Goal: Task Accomplishment & Management: Manage account settings

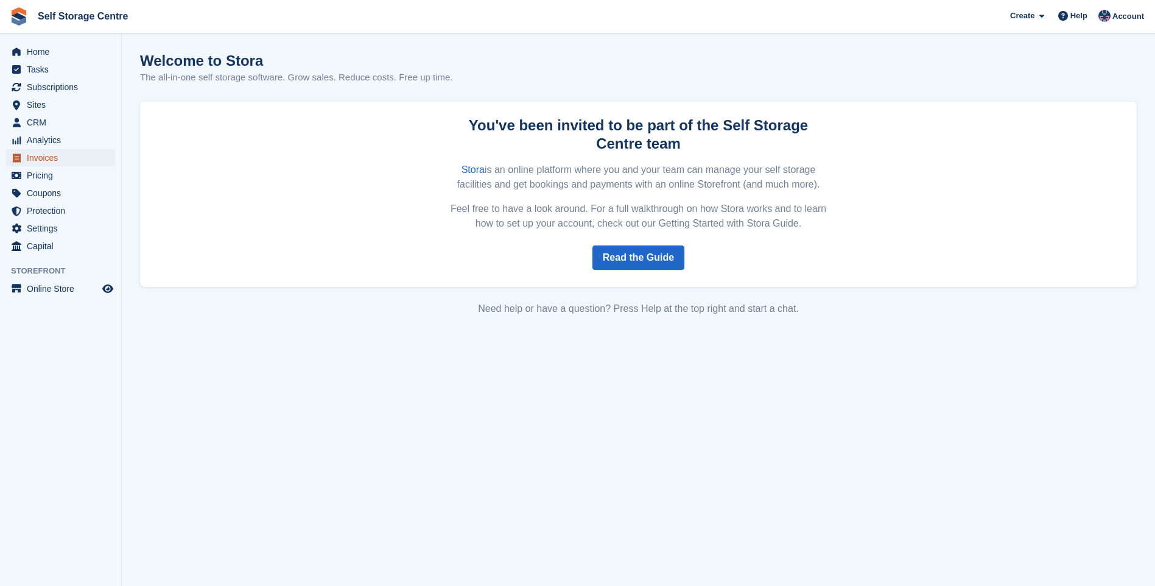
click at [60, 156] on span "Invoices" at bounding box center [63, 157] width 73 height 17
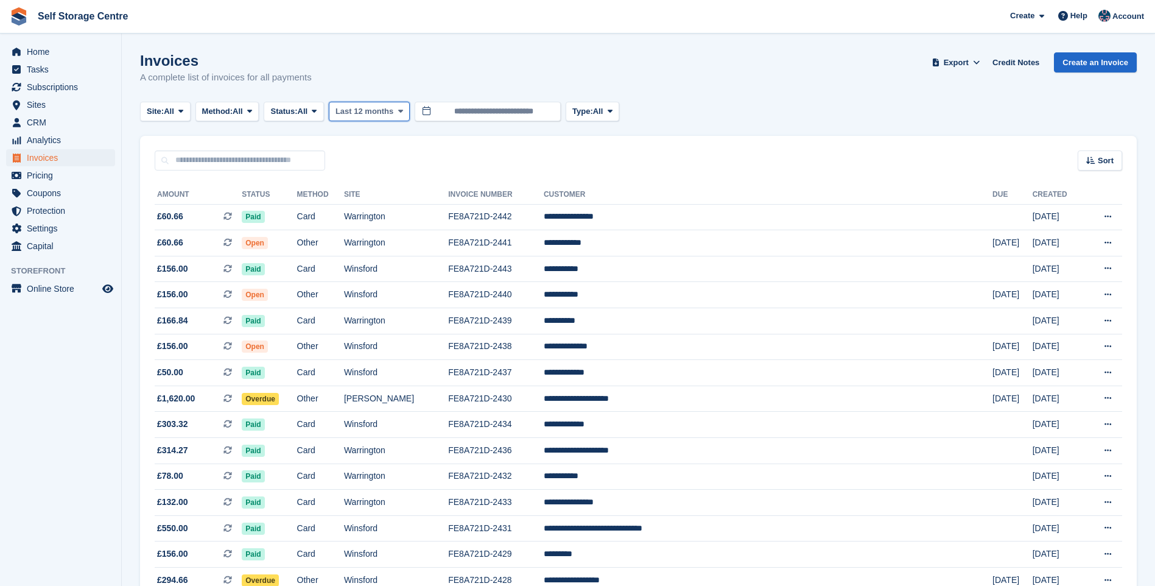
click at [366, 110] on span "Last 12 months" at bounding box center [365, 111] width 58 height 12
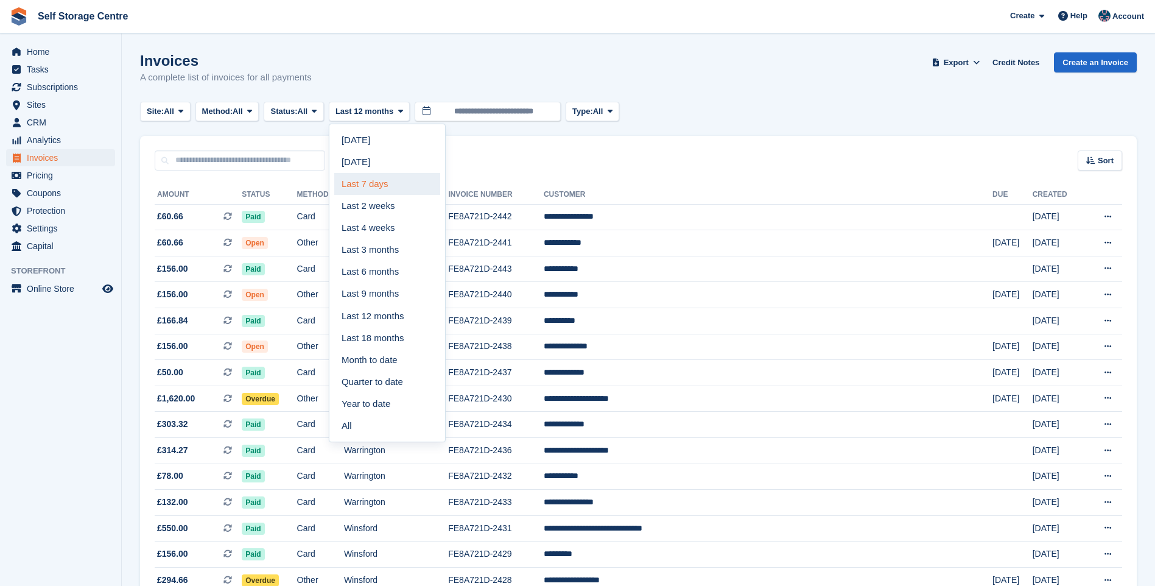
click at [379, 186] on link "Last 7 days" at bounding box center [387, 184] width 106 height 22
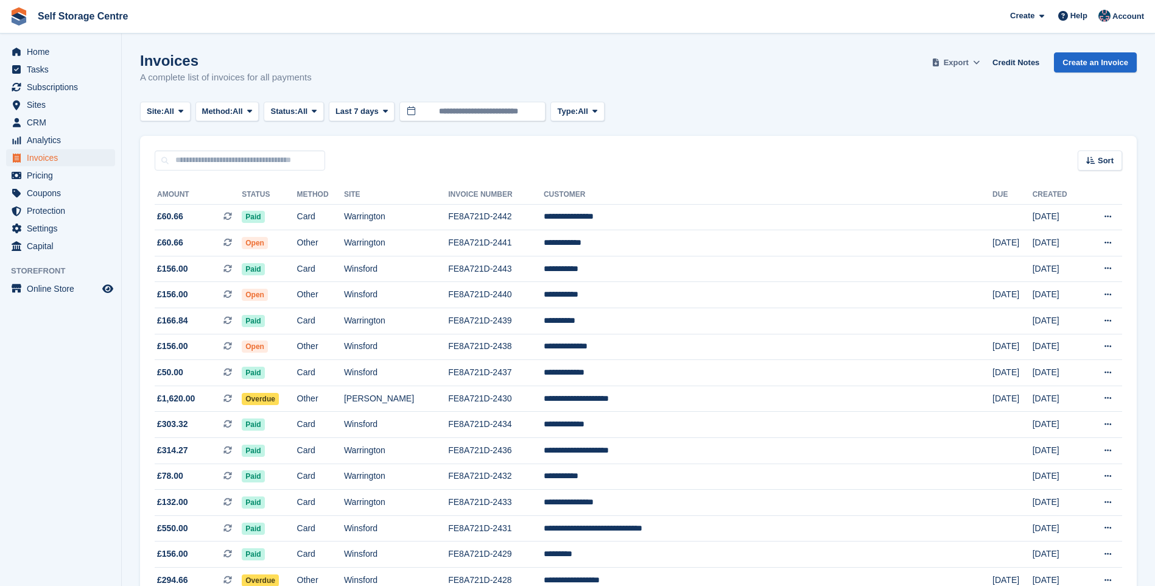
click at [978, 60] on span at bounding box center [977, 63] width 12 height 12
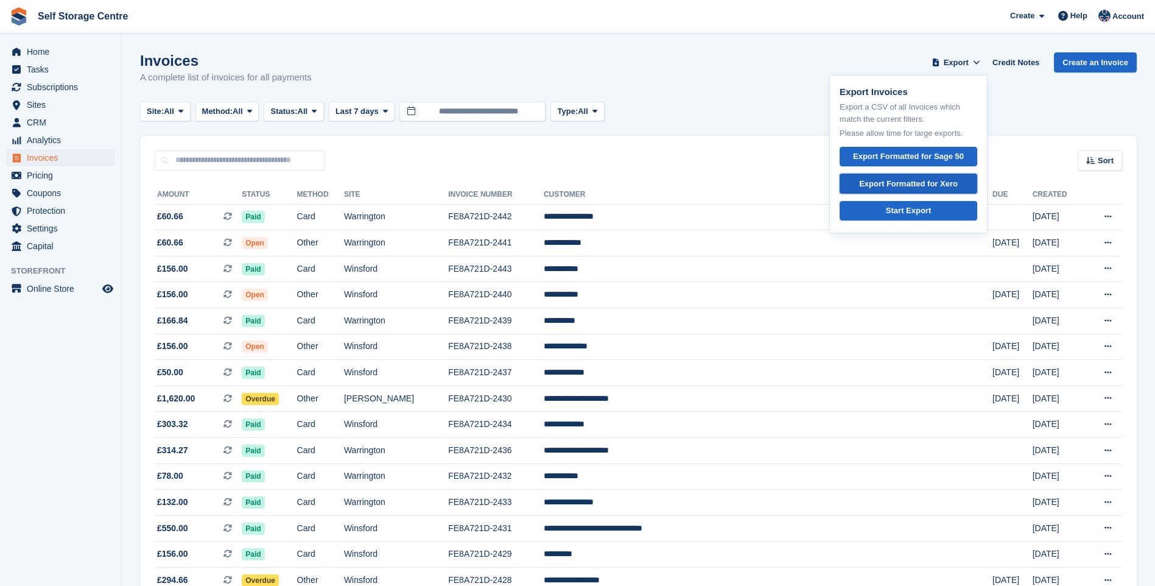
click at [939, 186] on div "Export Formatted for Xero" at bounding box center [908, 184] width 99 height 12
click at [185, 156] on input "text" at bounding box center [240, 160] width 171 height 20
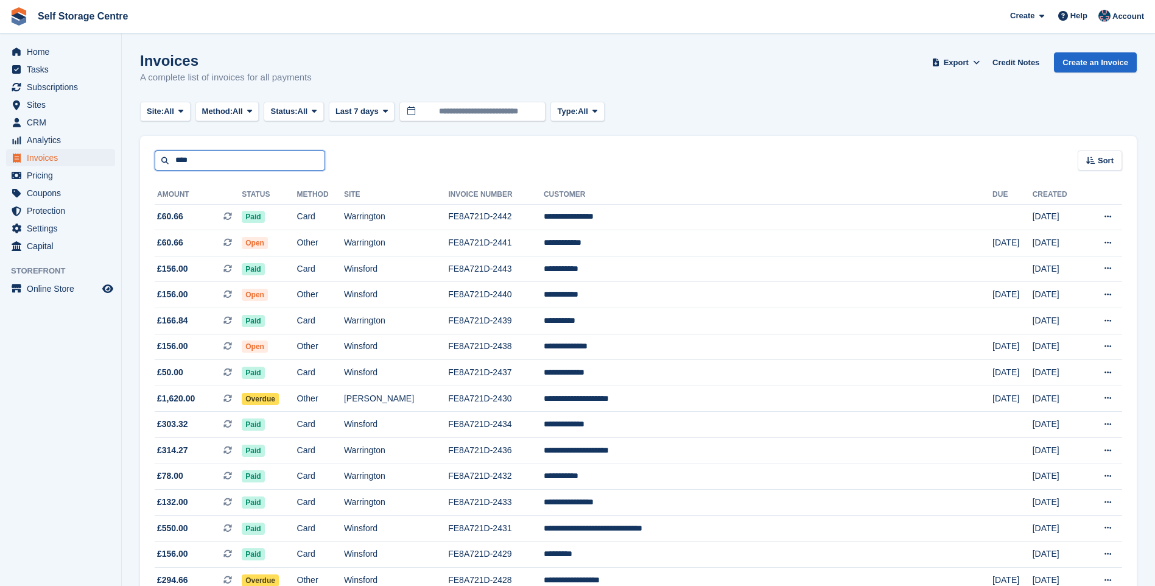
type input "****"
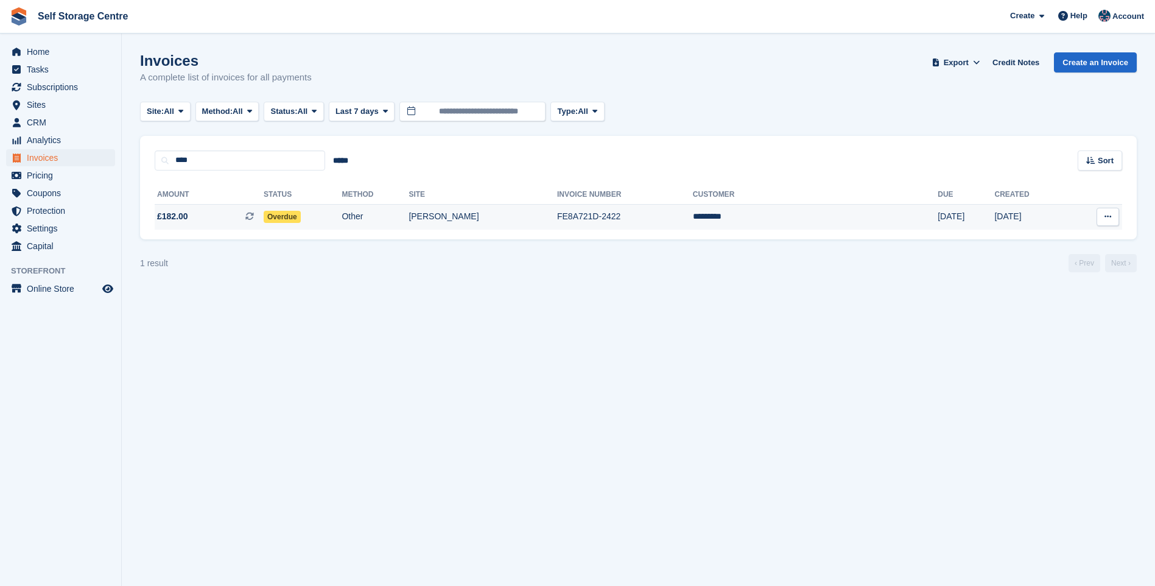
click at [342, 212] on td "Overdue" at bounding box center [303, 217] width 78 height 26
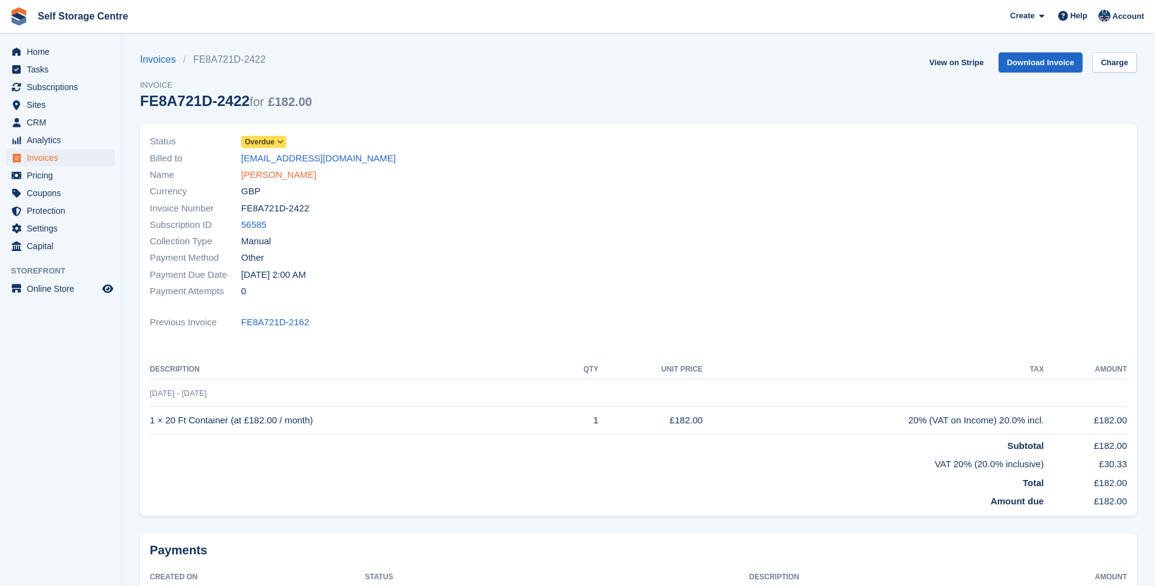
click at [259, 171] on link "Kane Ford" at bounding box center [278, 175] width 75 height 14
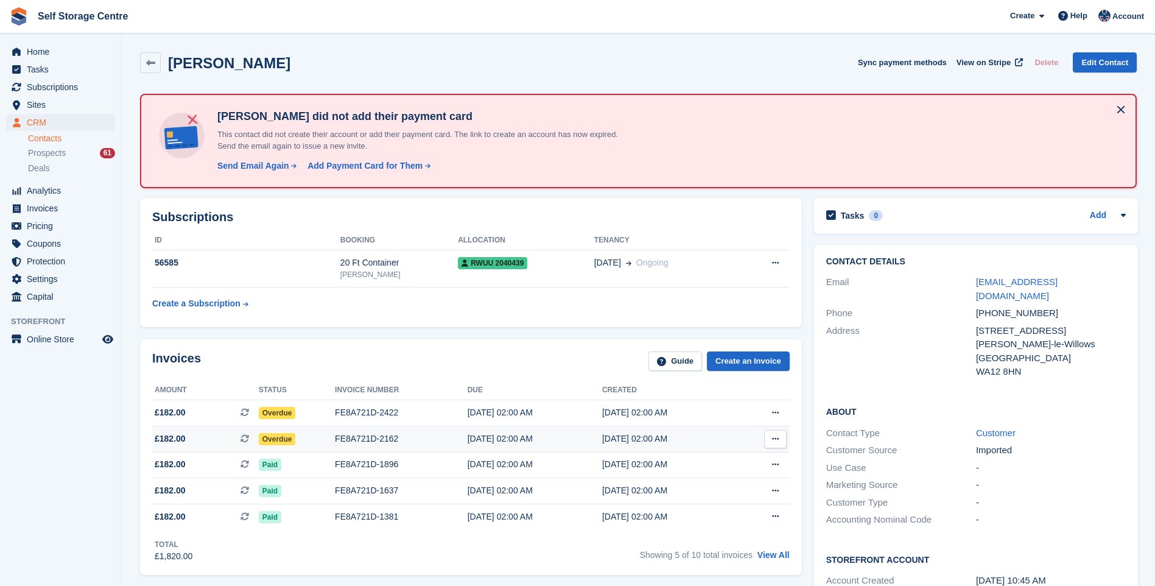
click at [373, 440] on div "FE8A721D-2162" at bounding box center [401, 438] width 133 height 13
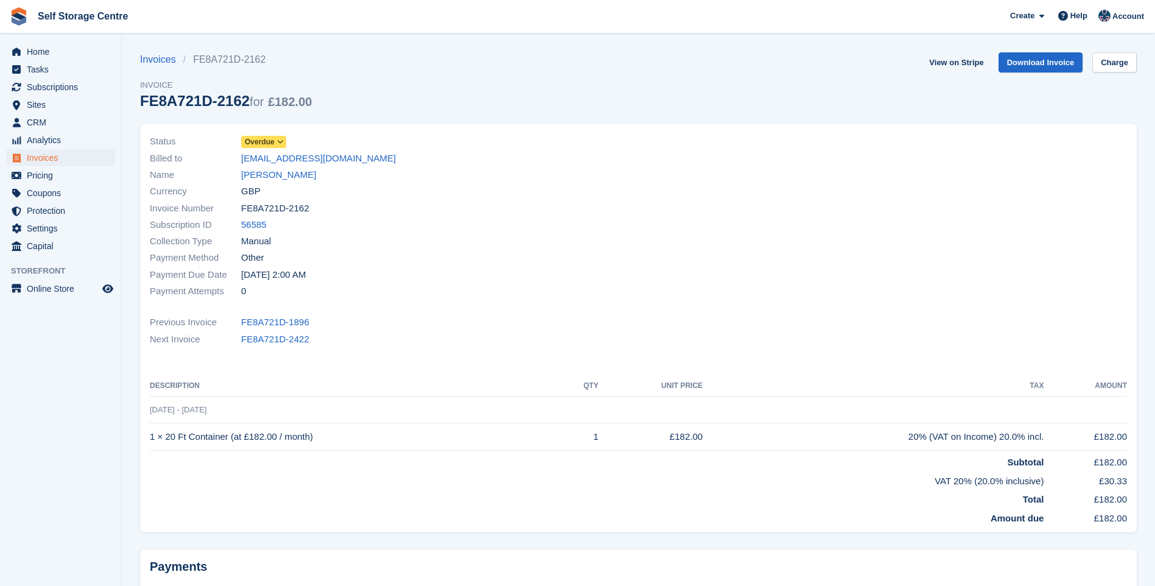
click at [279, 143] on icon at bounding box center [280, 141] width 7 height 7
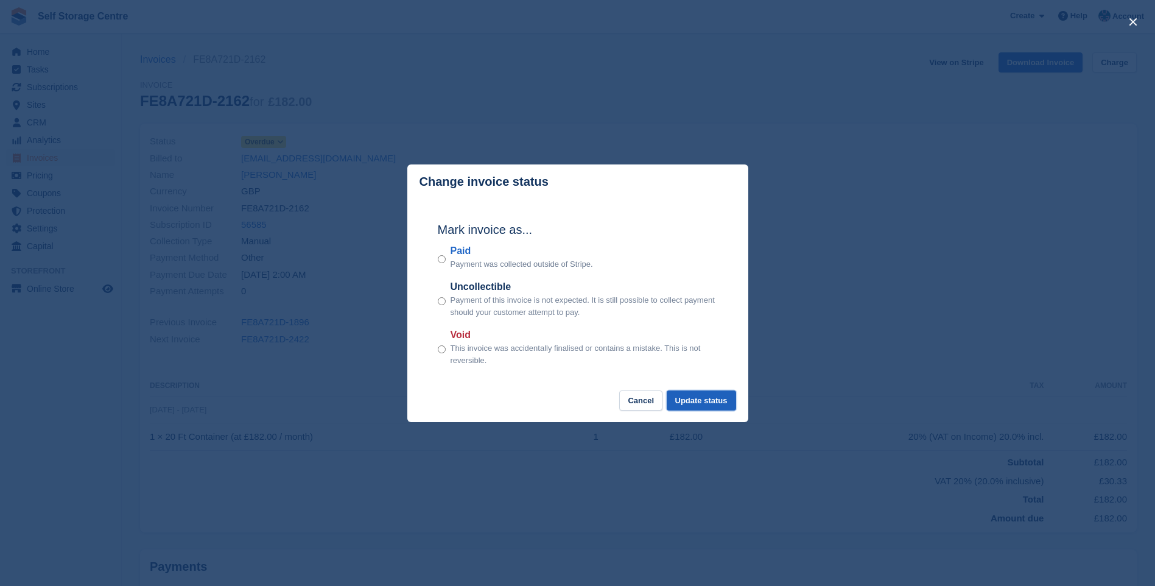
click at [708, 397] on button "Update status" at bounding box center [701, 400] width 69 height 20
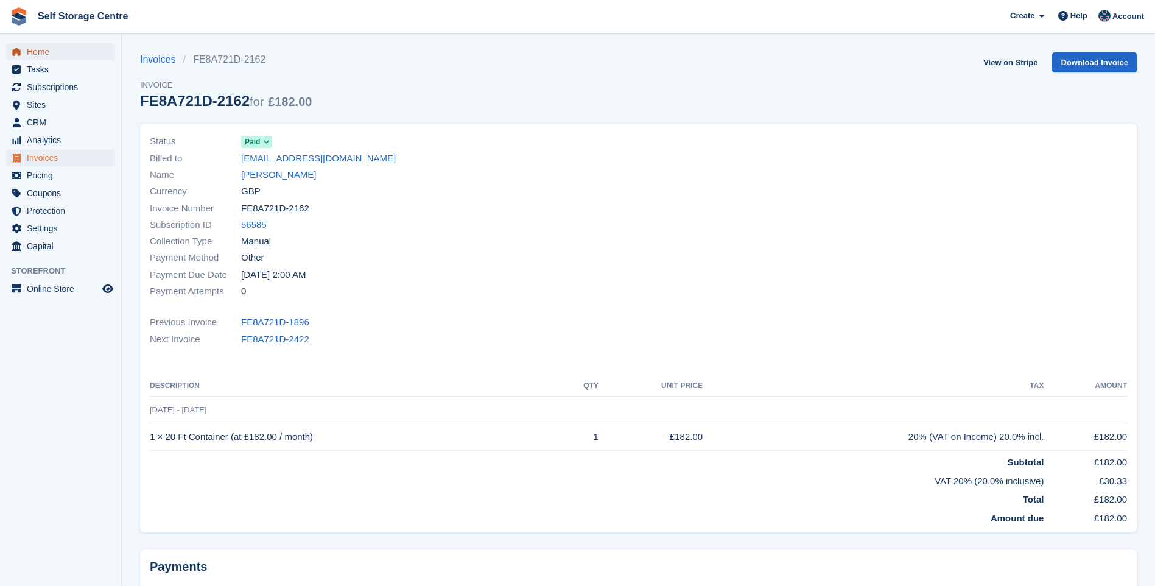
click at [42, 53] on span "Home" at bounding box center [63, 51] width 73 height 17
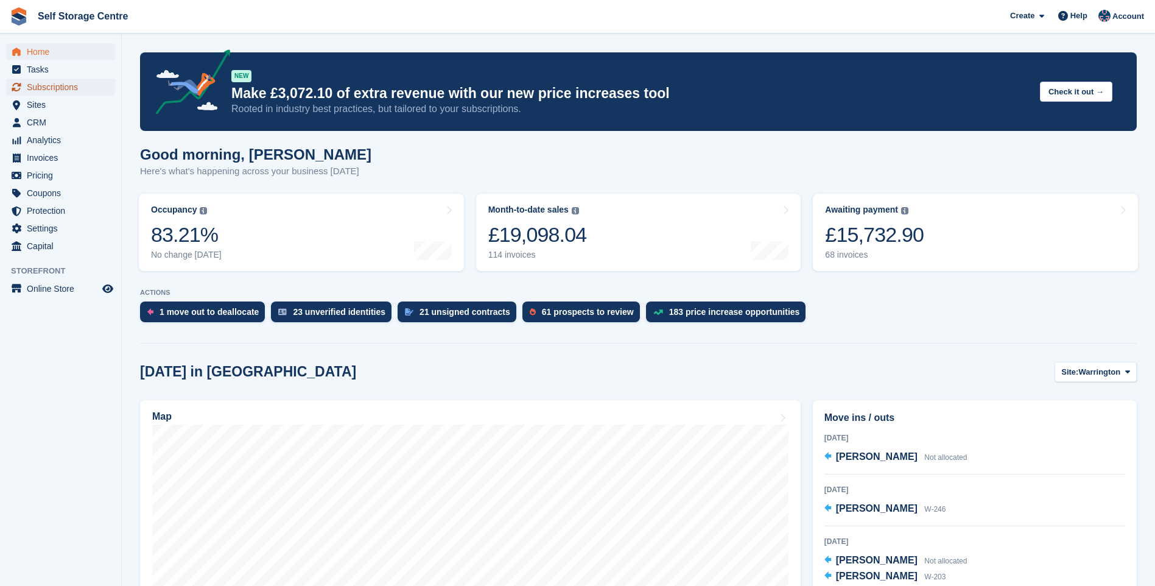
click at [74, 88] on span "Subscriptions" at bounding box center [63, 87] width 73 height 17
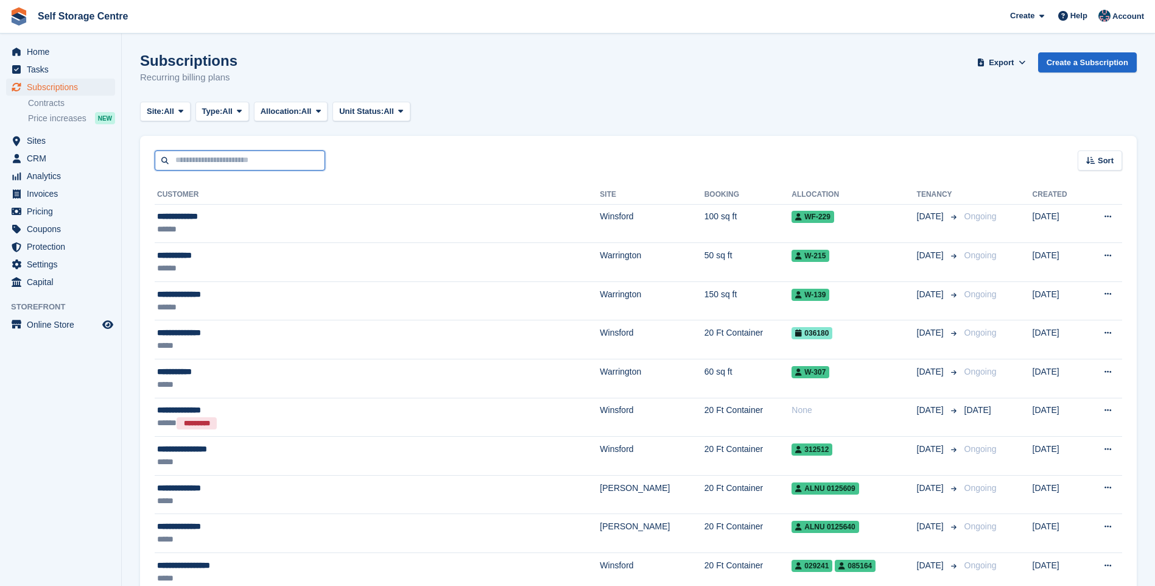
click at [182, 164] on input "text" at bounding box center [240, 160] width 171 height 20
click at [27, 194] on span "Invoices" at bounding box center [63, 193] width 73 height 17
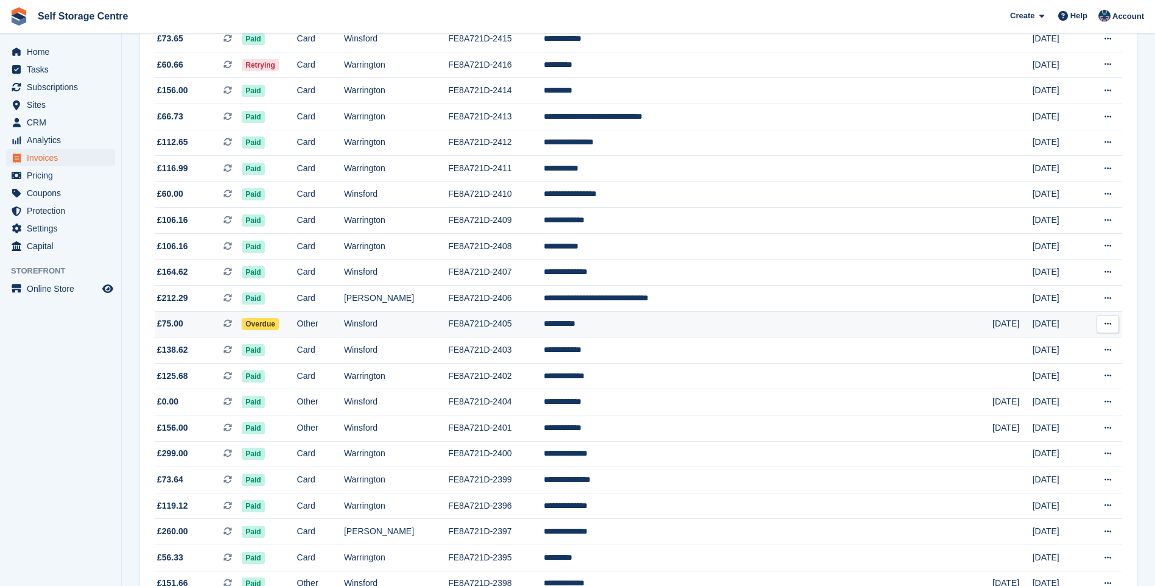
scroll to position [976, 0]
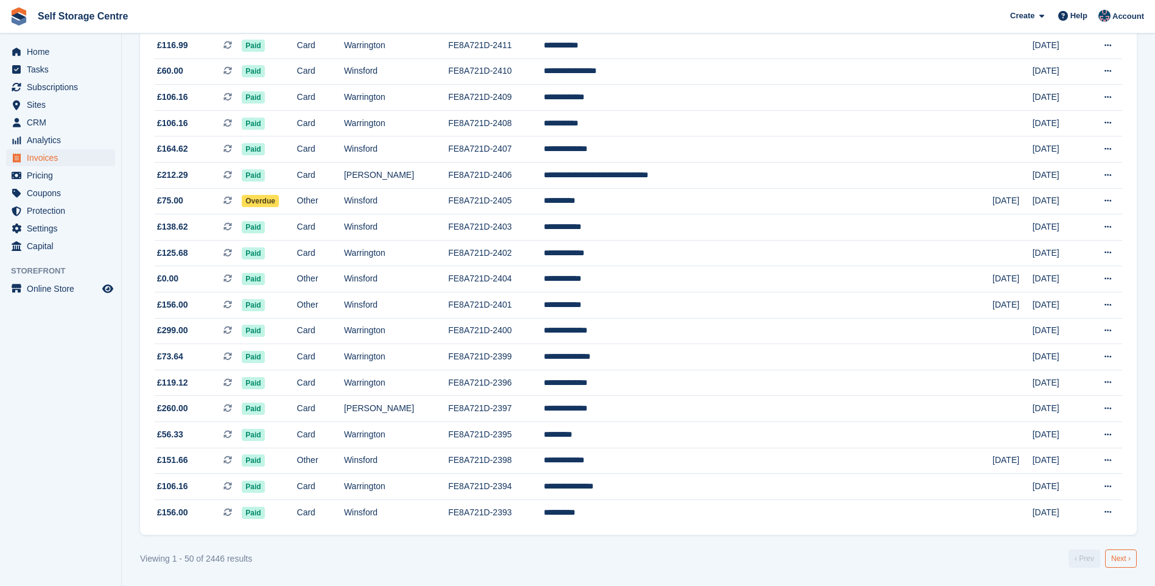
click at [1118, 559] on link "Next ›" at bounding box center [1122, 558] width 32 height 18
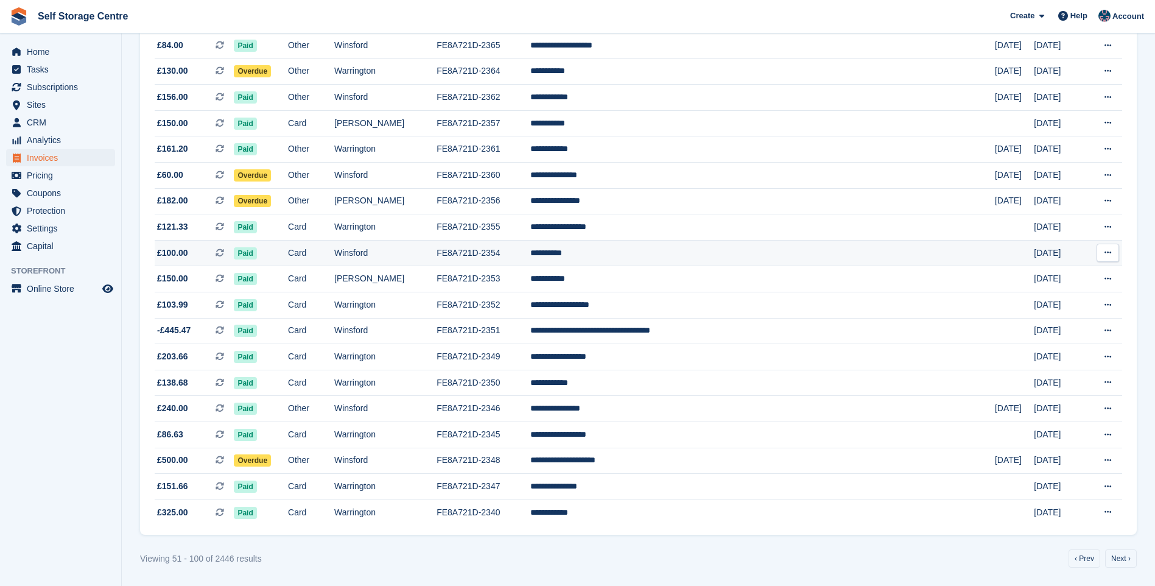
scroll to position [671, 0]
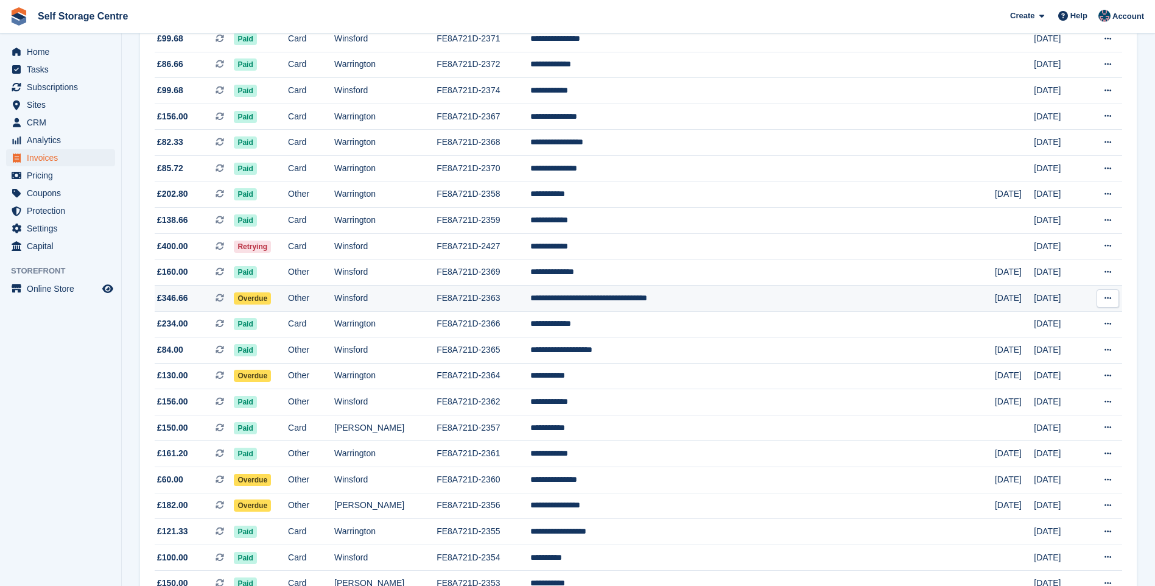
click at [727, 299] on td "**********" at bounding box center [763, 298] width 465 height 26
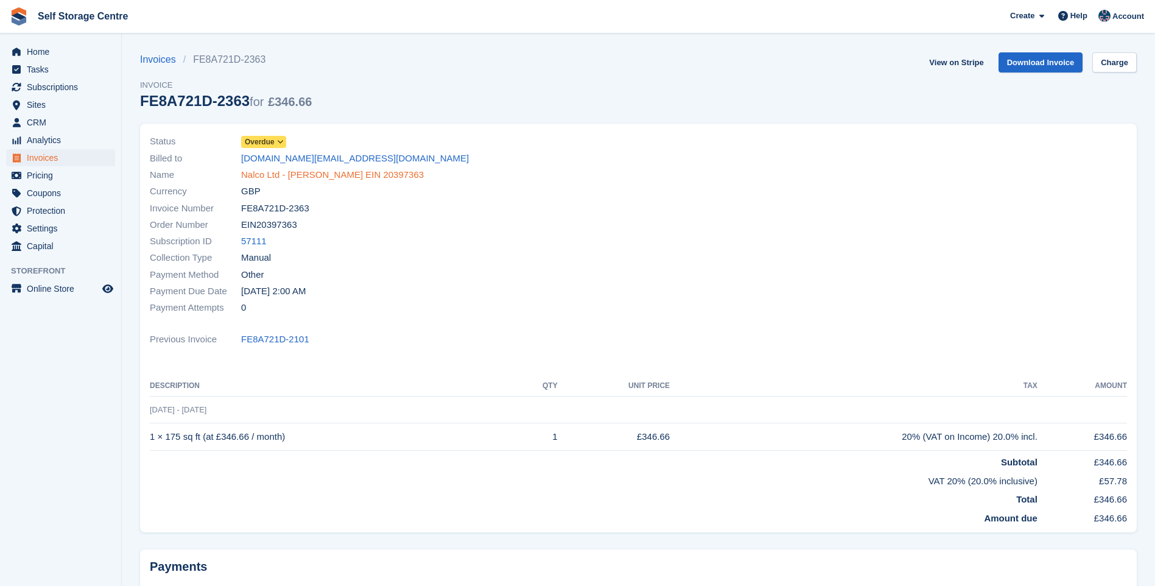
click at [259, 178] on link "Nalco Ltd - [PERSON_NAME] EIN 20397363" at bounding box center [332, 175] width 183 height 14
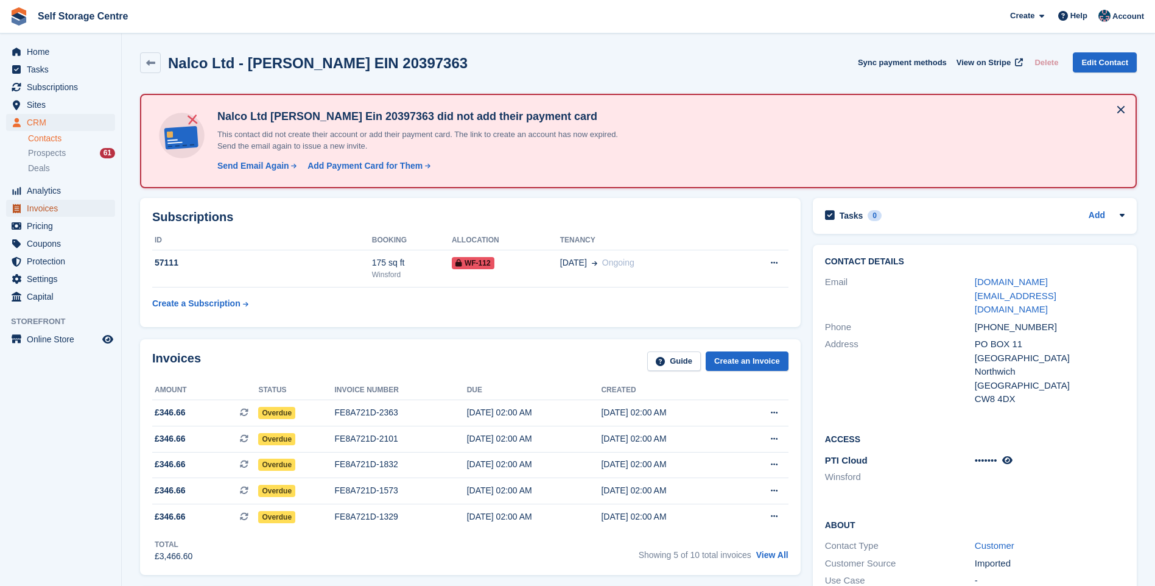
click at [44, 208] on span "Invoices" at bounding box center [63, 208] width 73 height 17
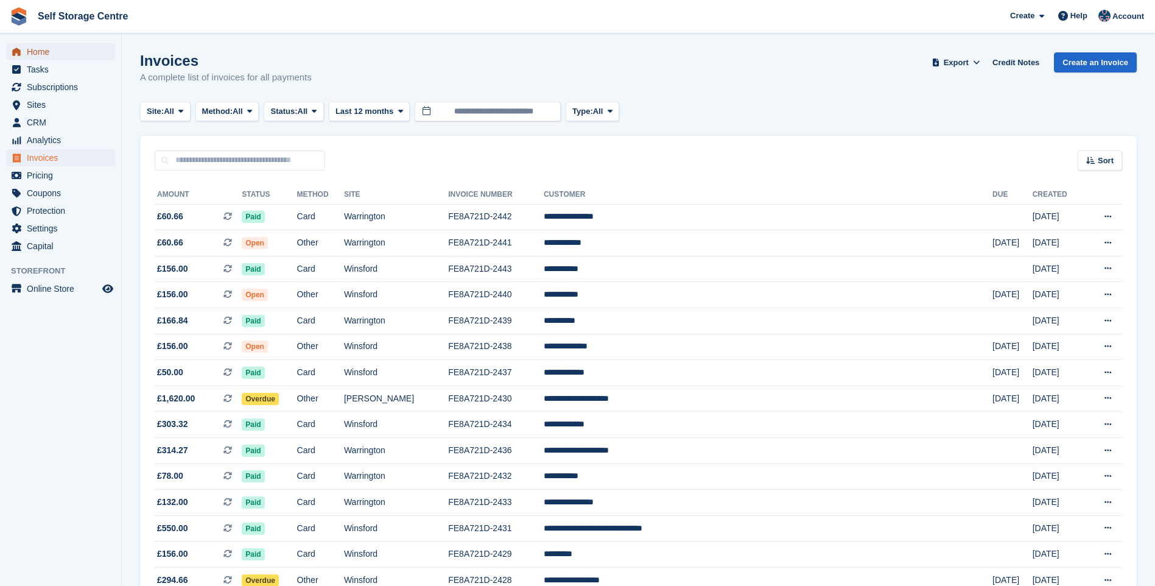
click at [36, 52] on span "Home" at bounding box center [63, 51] width 73 height 17
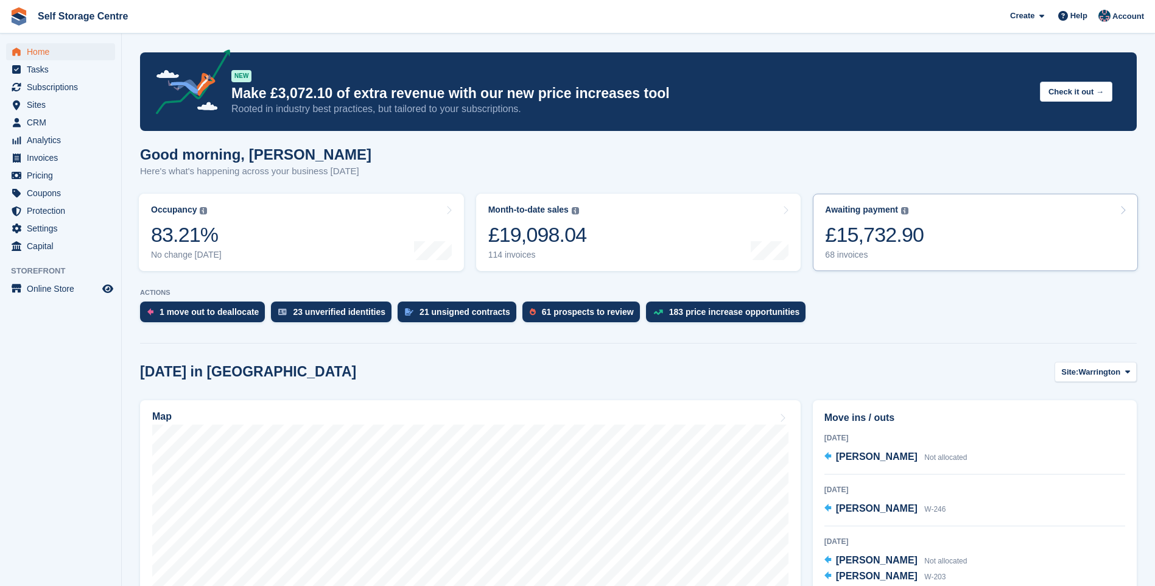
click at [894, 230] on div "£15,732.90" at bounding box center [874, 234] width 99 height 25
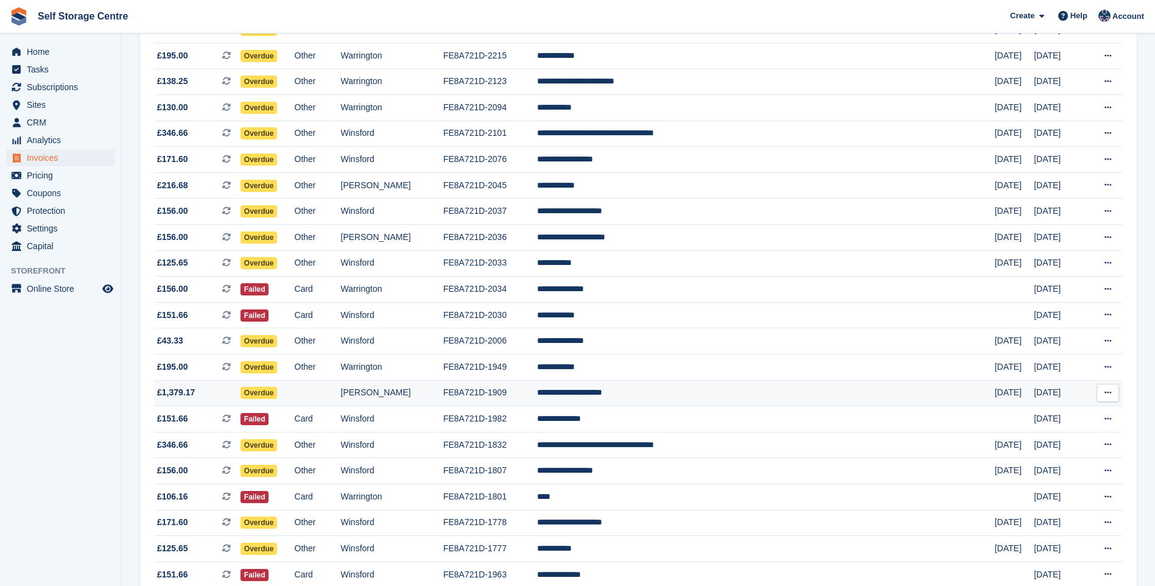
scroll to position [976, 0]
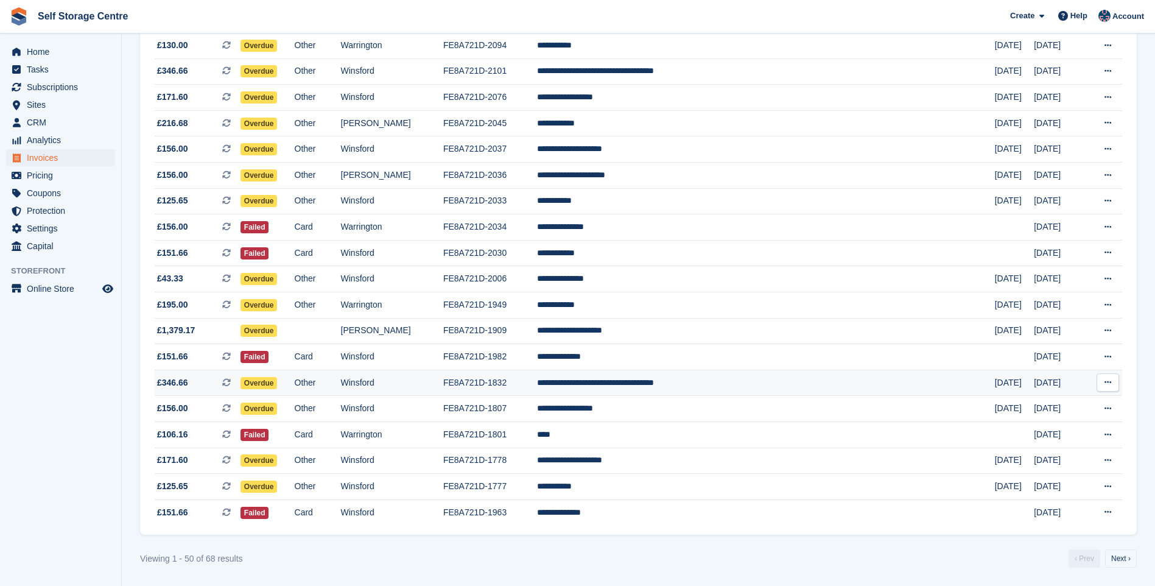
click at [537, 383] on td "FE8A721D-1832" at bounding box center [490, 383] width 94 height 26
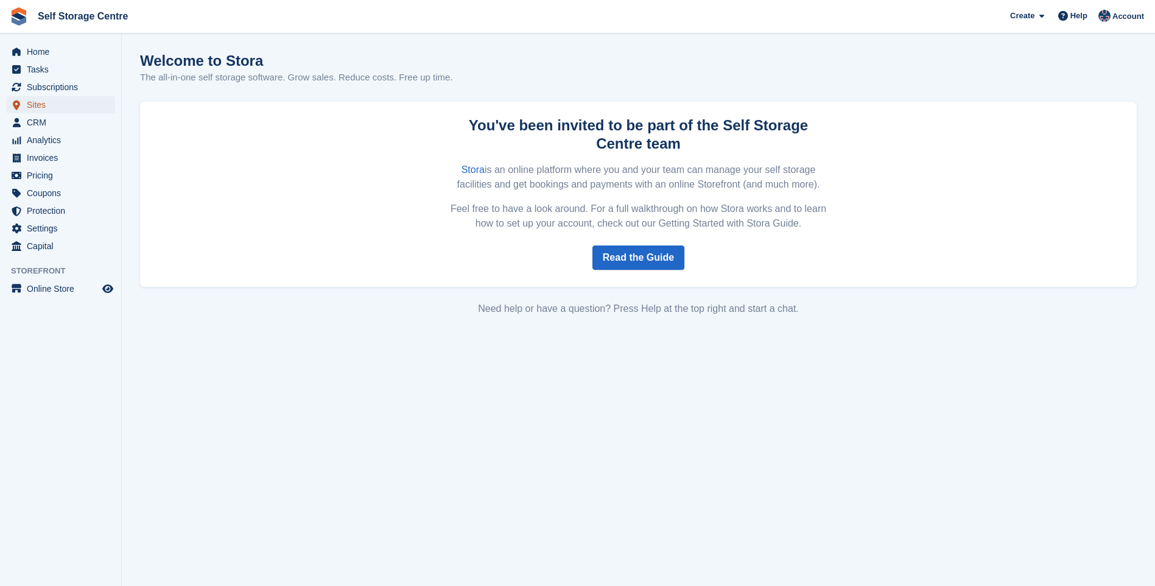
click at [36, 101] on span "Sites" at bounding box center [63, 104] width 73 height 17
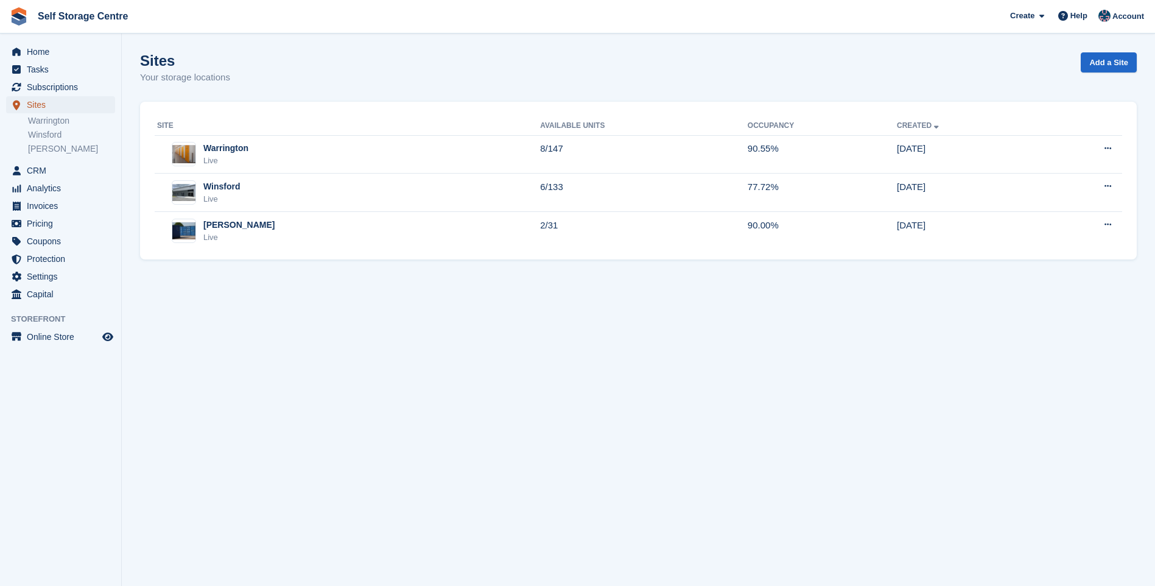
click at [37, 105] on span "Sites" at bounding box center [63, 104] width 73 height 17
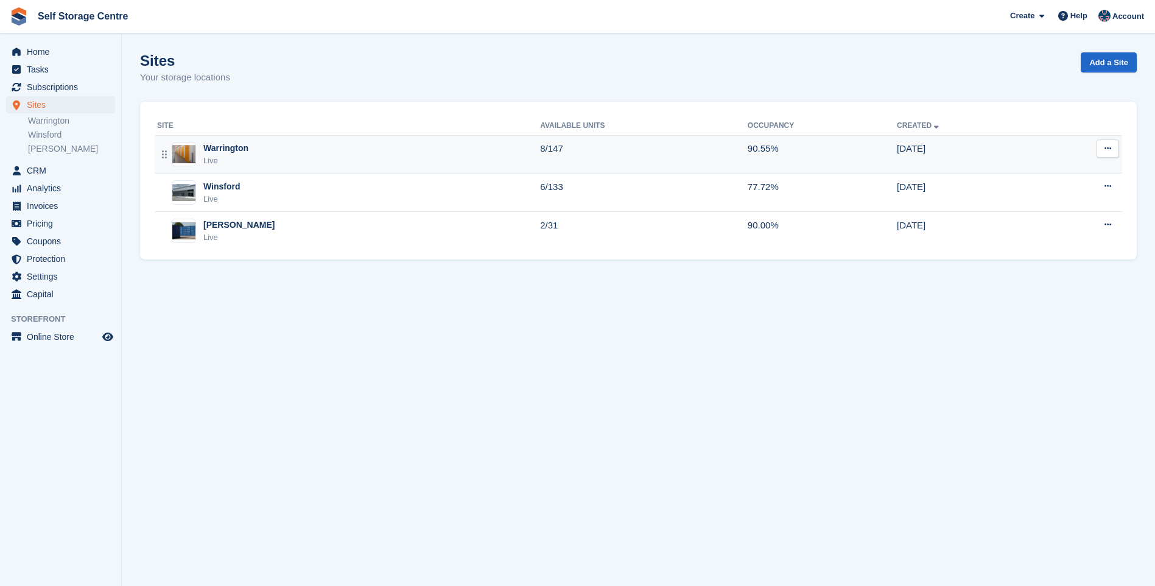
click at [252, 153] on div "Warrington Live" at bounding box center [348, 154] width 383 height 25
click at [241, 149] on div "Warrington" at bounding box center [225, 148] width 45 height 13
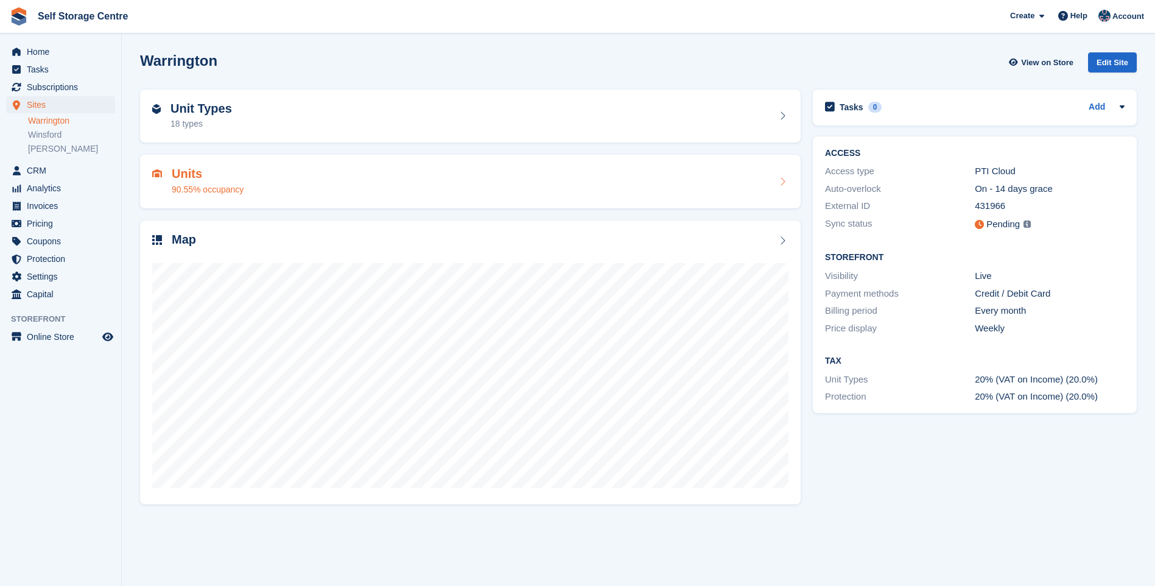
click at [344, 180] on div "Units 90.55% occupancy" at bounding box center [470, 181] width 637 height 29
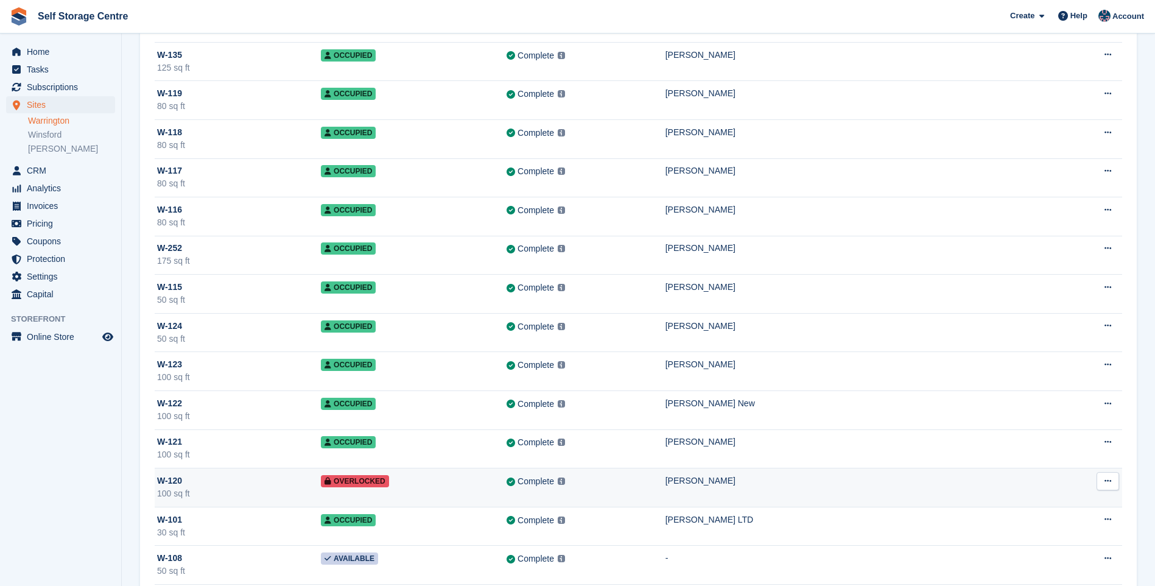
scroll to position [975, 0]
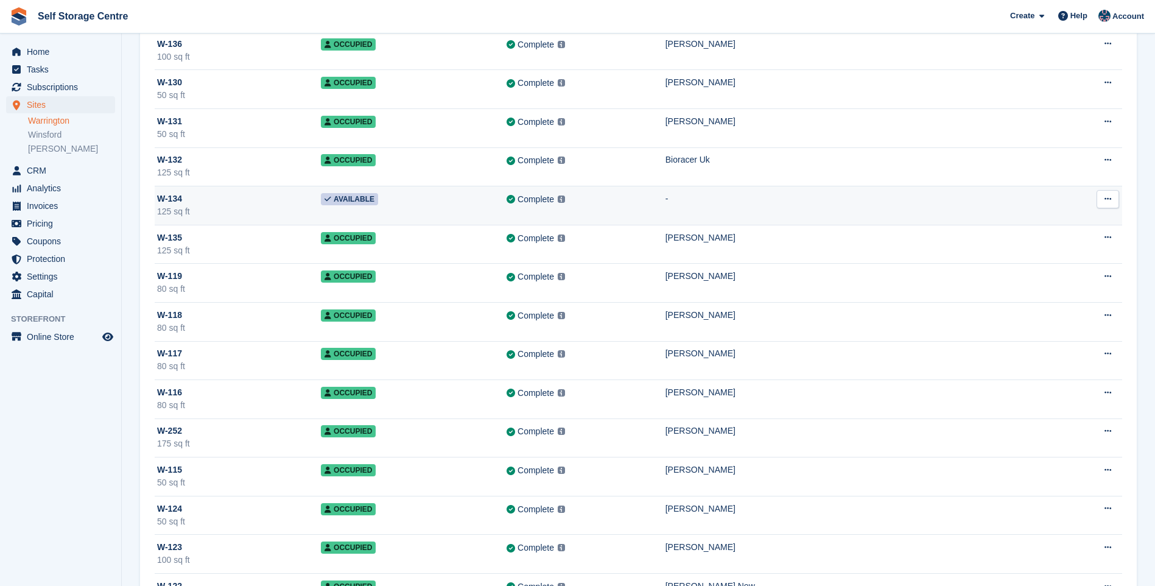
click at [259, 207] on div "125 sq ft" at bounding box center [239, 211] width 164 height 13
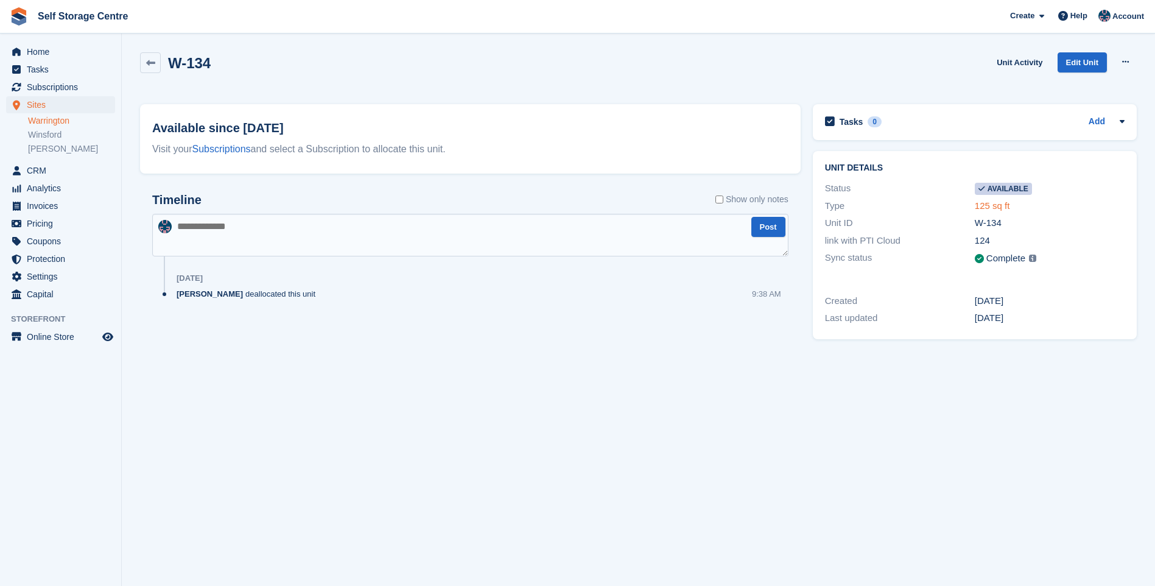
click at [984, 205] on link "125 sq ft" at bounding box center [992, 205] width 35 height 10
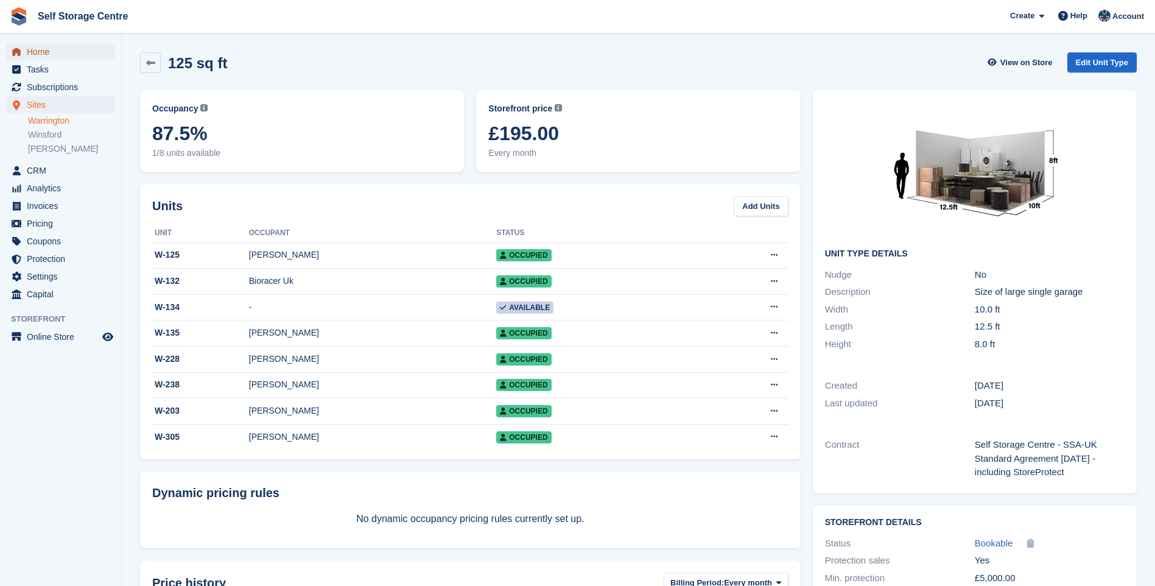
click at [35, 46] on span "Home" at bounding box center [63, 51] width 73 height 17
